Goal: Navigation & Orientation: Find specific page/section

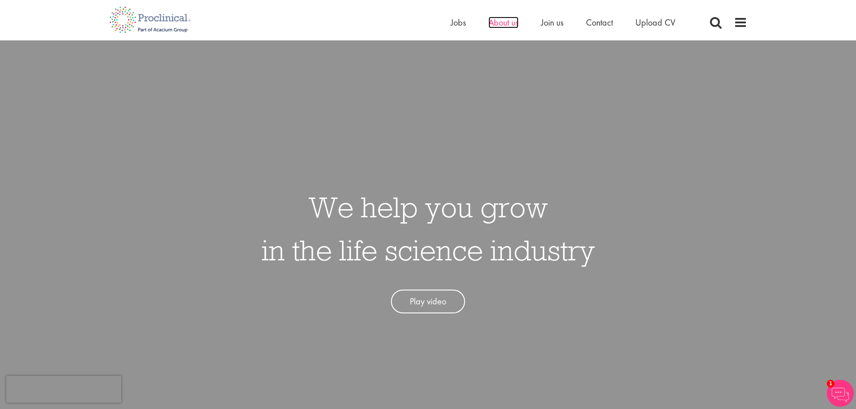
click at [504, 25] on span "About us" at bounding box center [503, 23] width 30 height 12
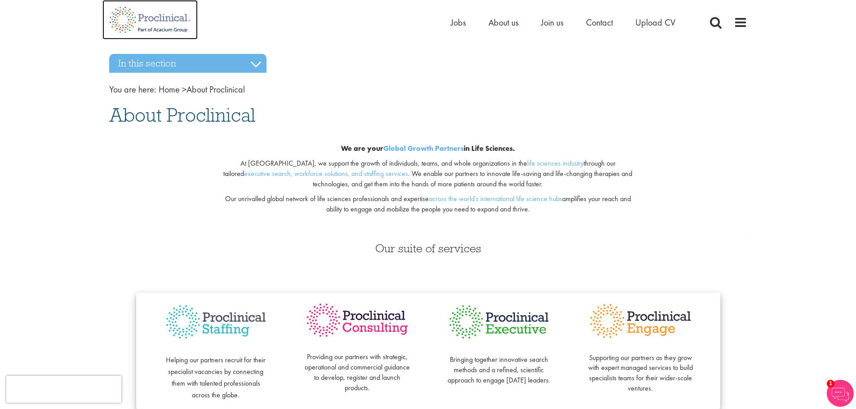
click at [167, 23] on img at bounding box center [149, 20] width 95 height 40
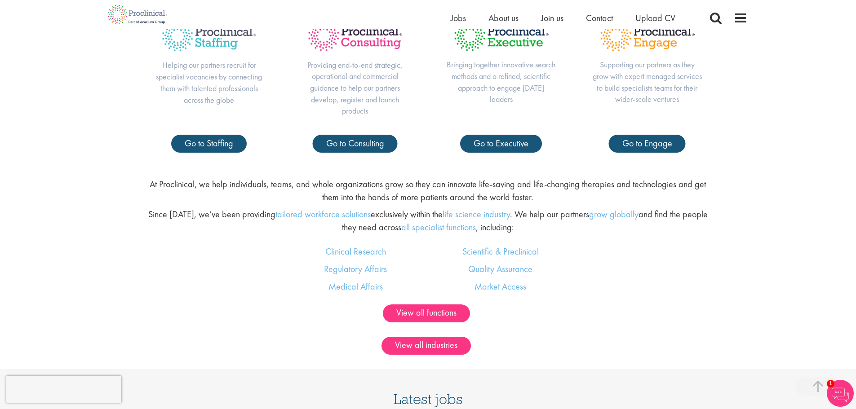
scroll to position [539, 0]
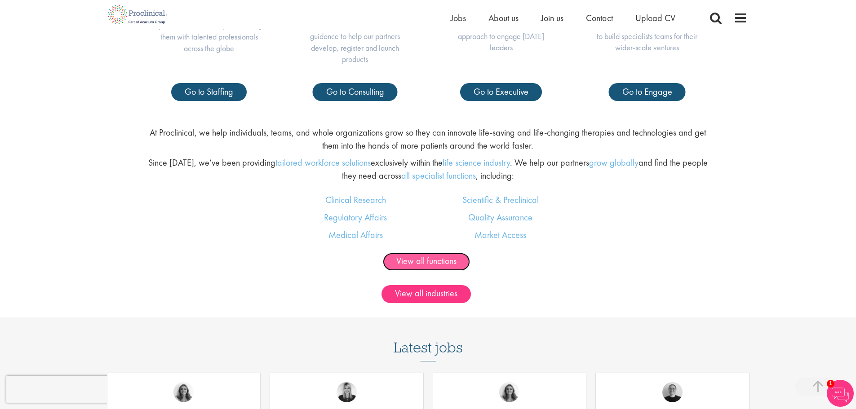
click at [436, 261] on link "View all functions" at bounding box center [426, 262] width 87 height 18
